Goal: Transaction & Acquisition: Purchase product/service

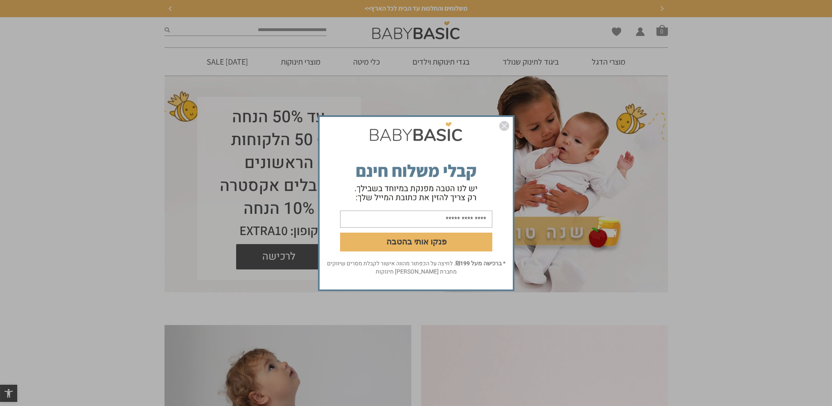
click at [501, 128] on img "סגור" at bounding box center [504, 126] width 10 height 10
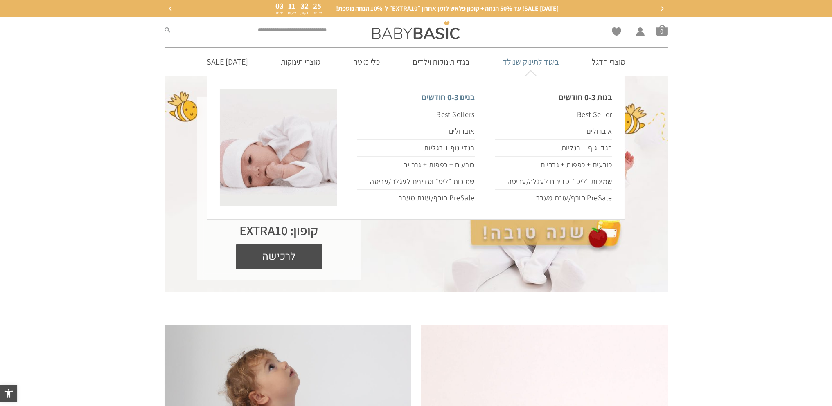
click at [454, 98] on link "בנים 0-3 חודשים" at bounding box center [415, 97] width 117 height 17
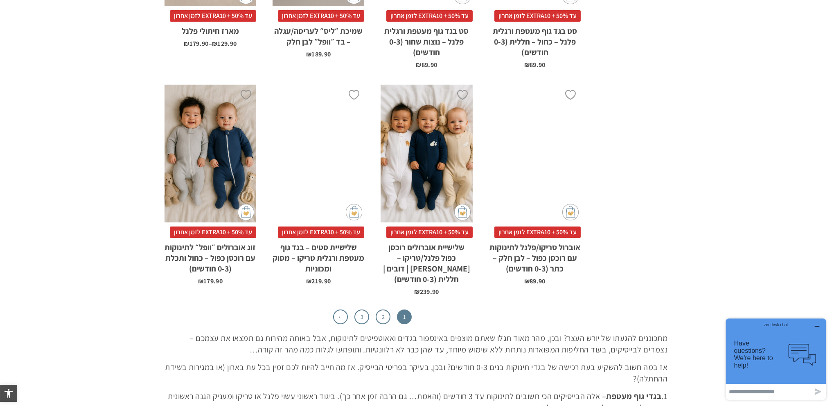
scroll to position [2537, 0]
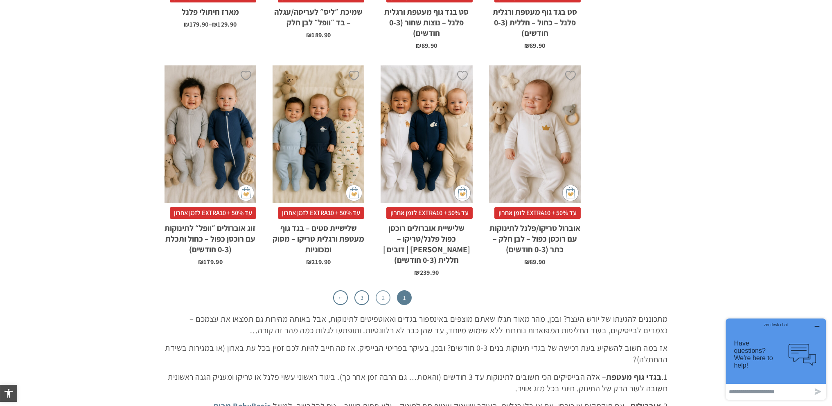
click at [386, 291] on link "2" at bounding box center [383, 298] width 15 height 15
